Goal: Task Accomplishment & Management: Complete application form

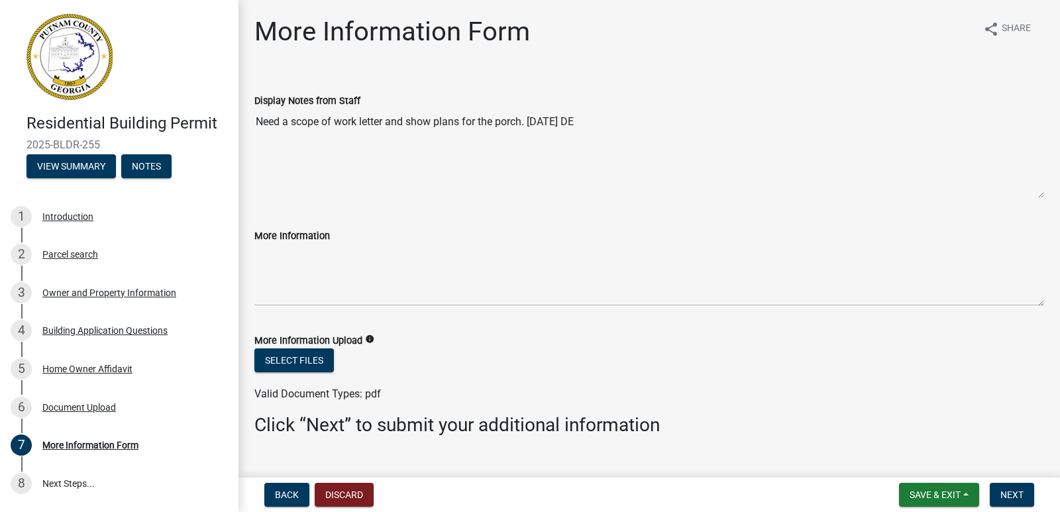
scroll to position [26, 0]
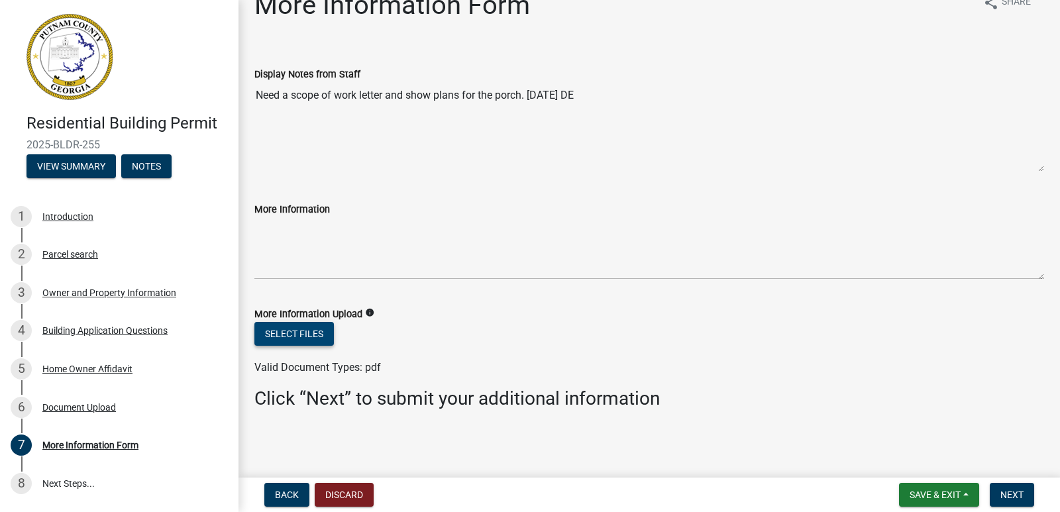
click at [312, 334] on button "Select files" at bounding box center [293, 334] width 79 height 24
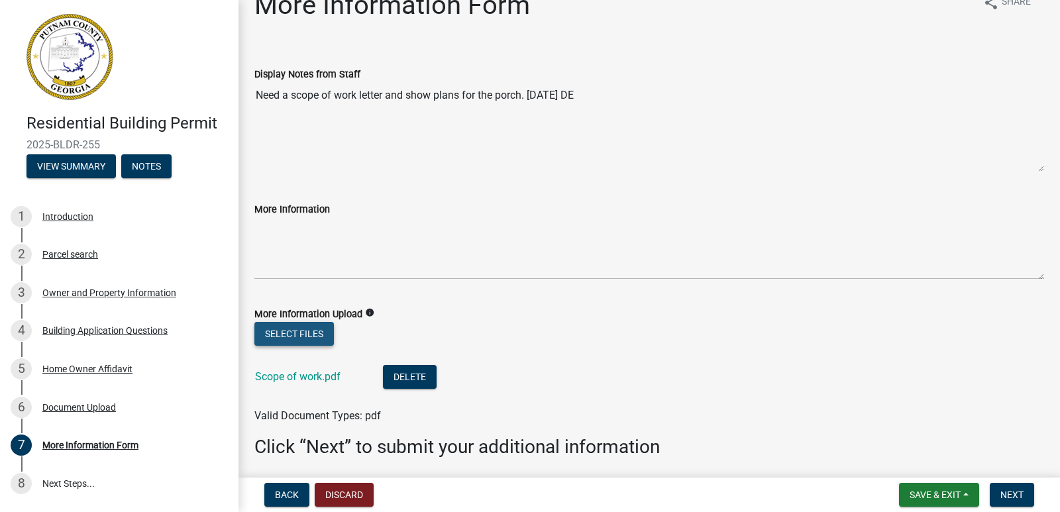
click at [275, 332] on button "Select files" at bounding box center [293, 334] width 79 height 24
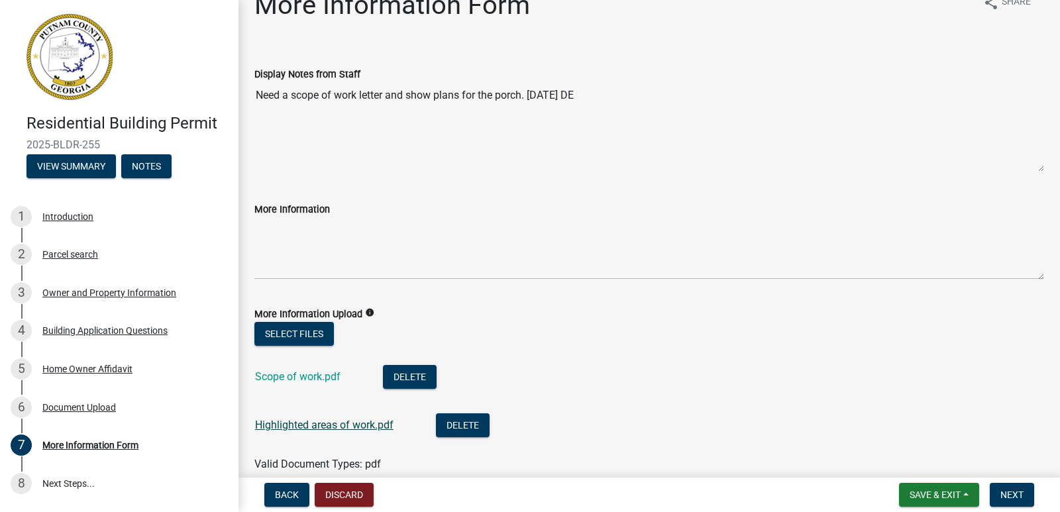
click at [343, 423] on link "Highlighted areas of work.pdf" at bounding box center [324, 425] width 138 height 13
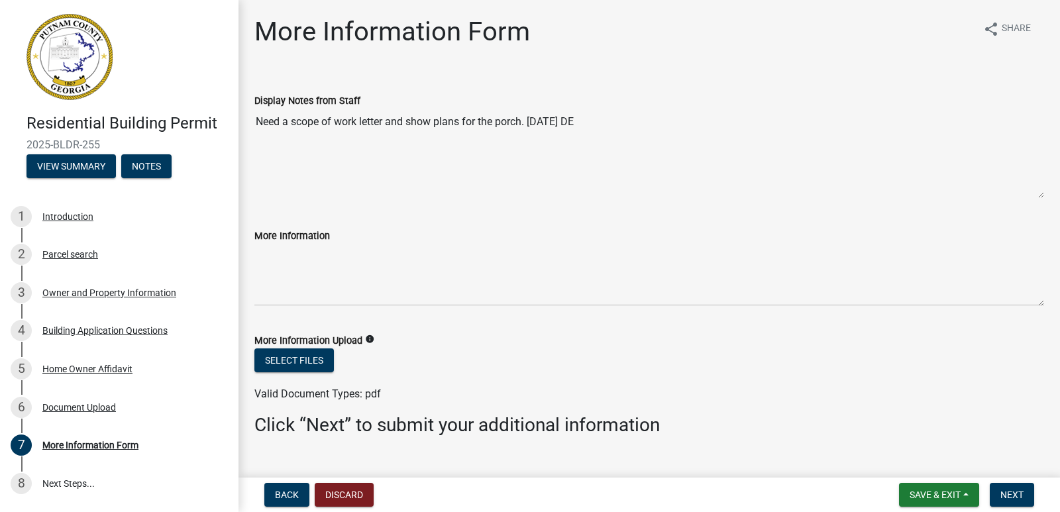
scroll to position [26, 0]
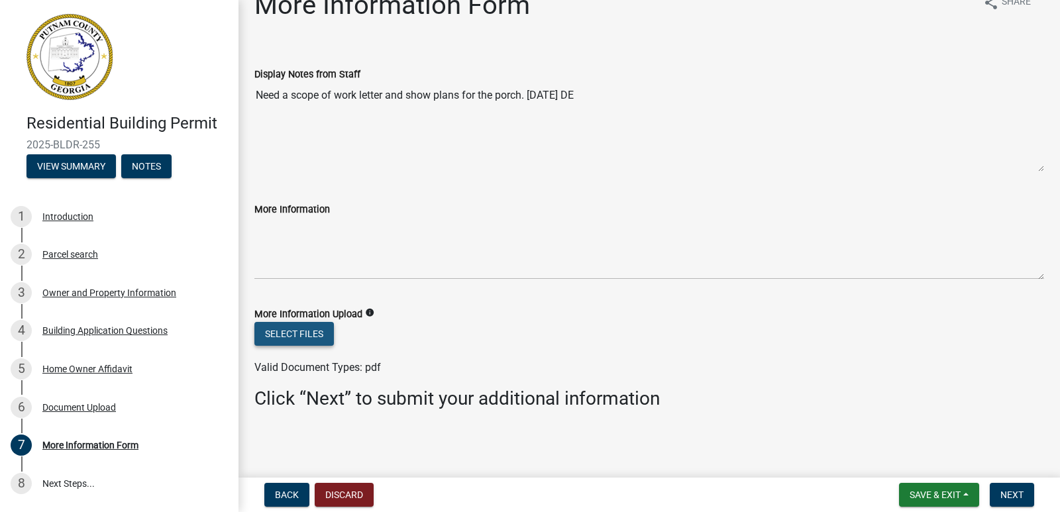
click at [307, 331] on button "Select files" at bounding box center [293, 334] width 79 height 24
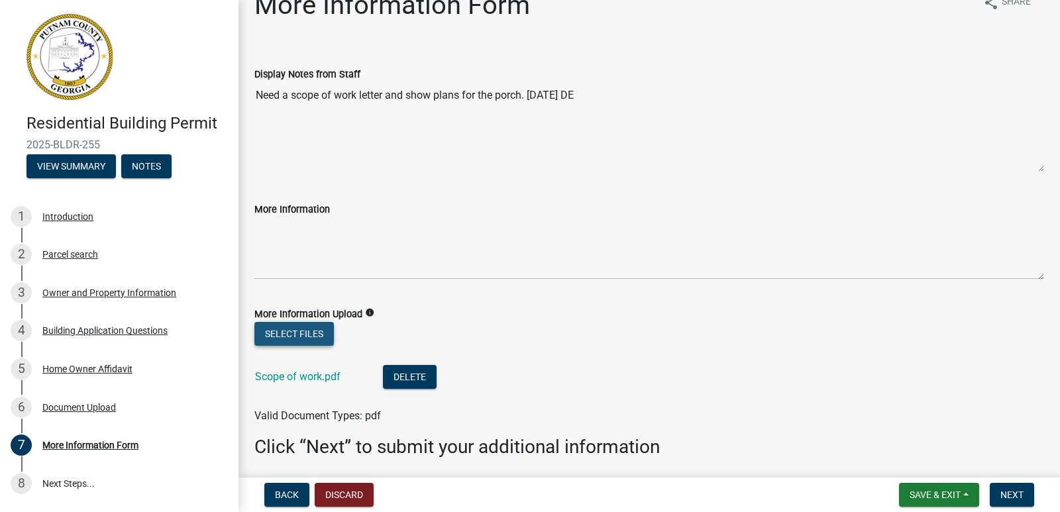
click at [313, 326] on button "Select files" at bounding box center [293, 334] width 79 height 24
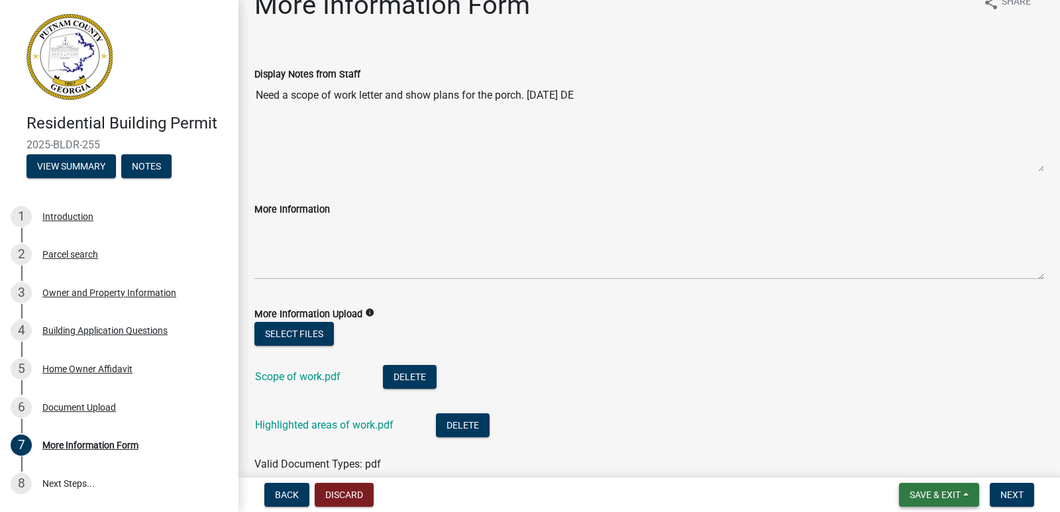
click at [937, 498] on span "Save & Exit" at bounding box center [934, 494] width 51 height 11
click at [832, 391] on li "Scope of work.pdf Delete" at bounding box center [649, 378] width 790 height 48
click at [1004, 493] on span "Next" at bounding box center [1011, 494] width 23 height 11
